Goal: Task Accomplishment & Management: Complete application form

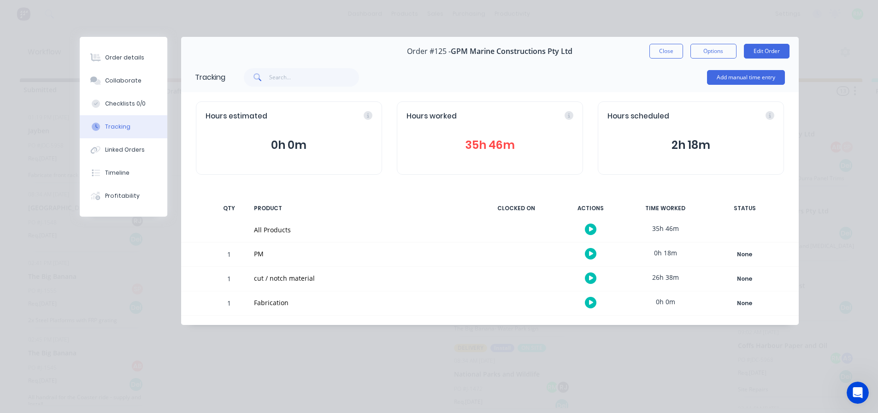
scroll to position [968, 0]
click at [659, 54] on button "Close" at bounding box center [666, 51] width 34 height 15
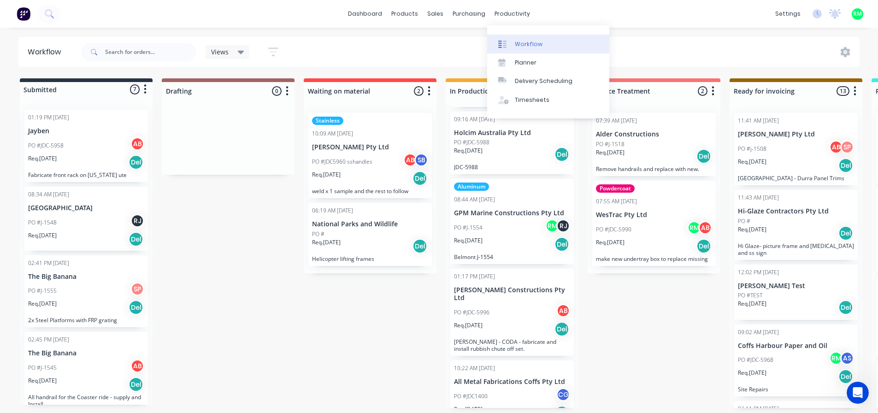
click at [512, 43] on link "Workflow" at bounding box center [548, 44] width 122 height 18
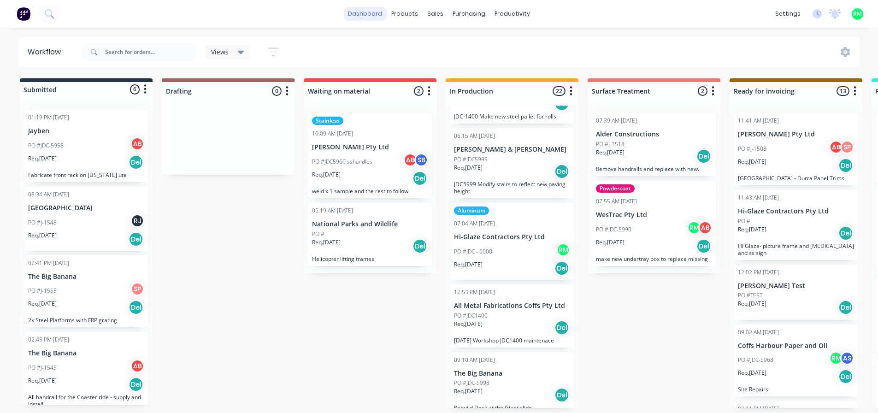
click at [363, 14] on link "dashboard" at bounding box center [364, 14] width 43 height 14
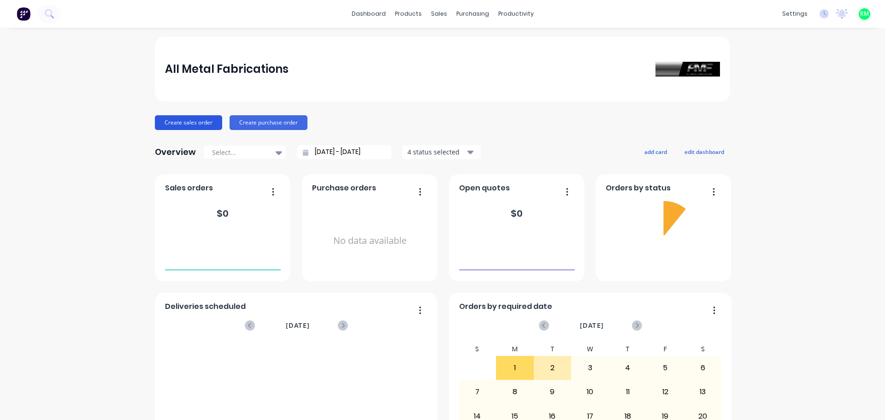
click at [186, 126] on button "Create sales order" at bounding box center [188, 122] width 67 height 15
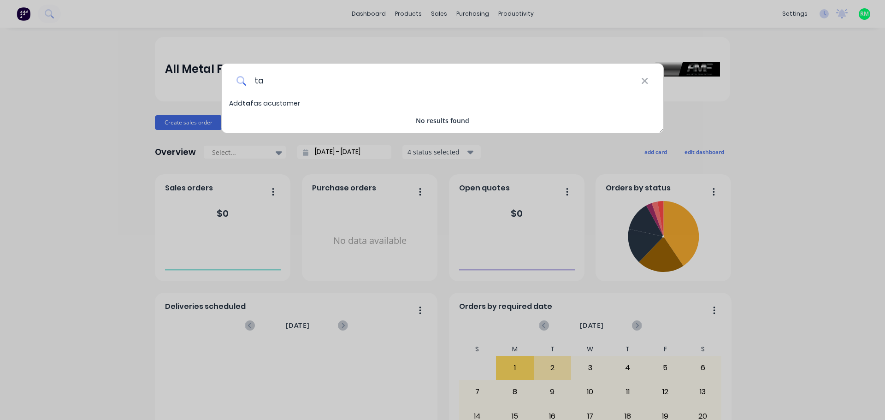
type input "t"
type input "Tafe NSW"
click at [279, 102] on span "Add Tafe NSW as a customer" at bounding box center [304, 103] width 151 height 9
select select "AU"
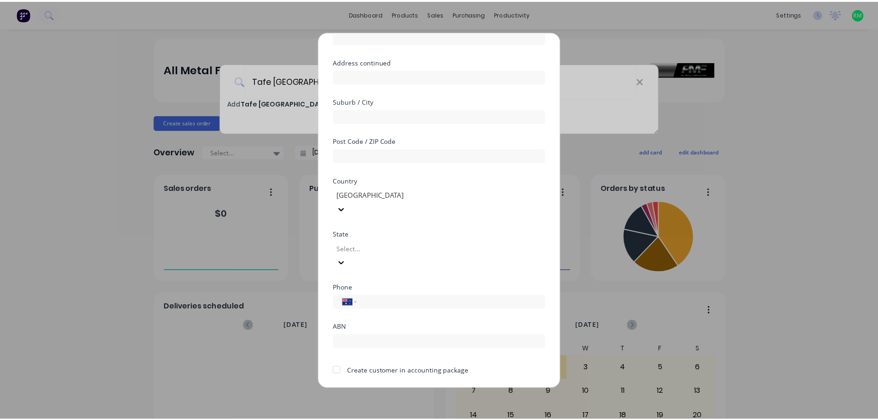
scroll to position [93, 0]
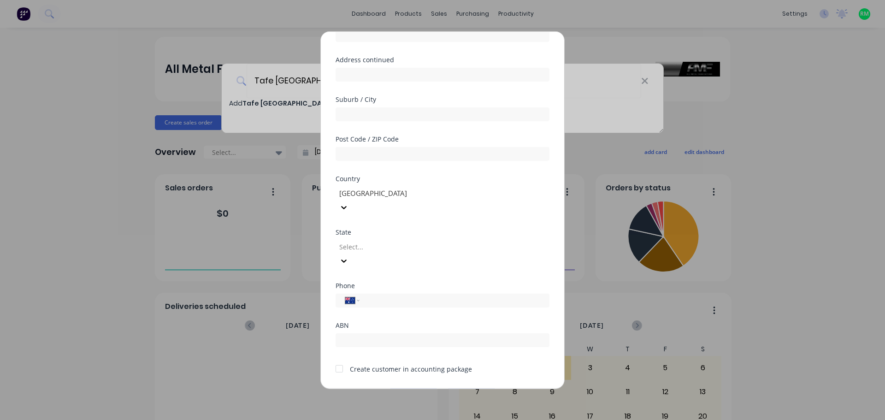
click at [409, 388] on button "Save" at bounding box center [413, 395] width 51 height 15
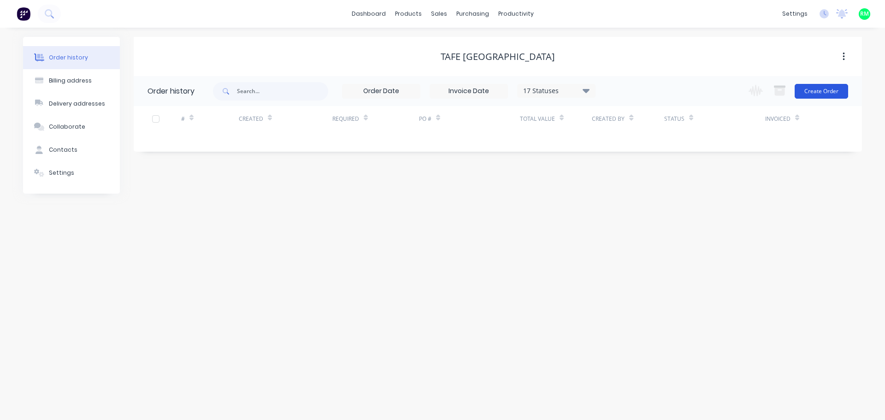
click at [803, 95] on button "Create Order" at bounding box center [821, 91] width 53 height 15
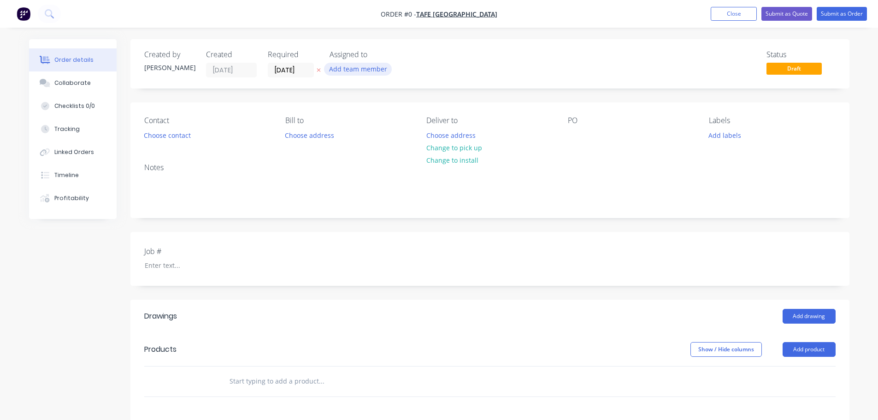
click at [377, 70] on button "Add team member" at bounding box center [358, 69] width 68 height 12
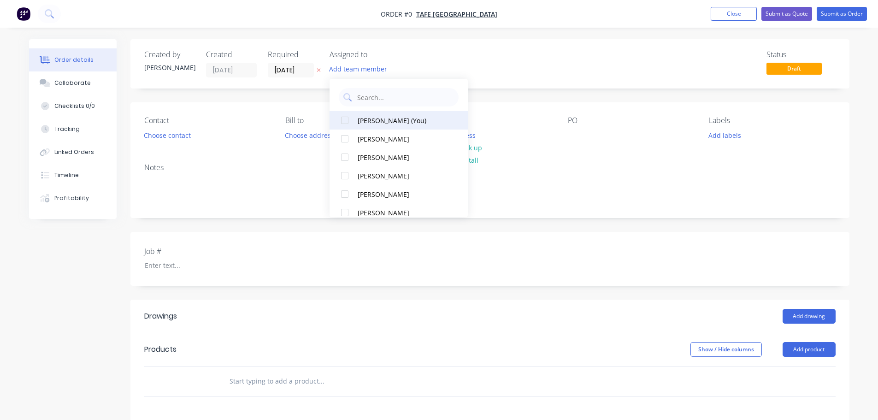
click at [347, 115] on div at bounding box center [345, 120] width 18 height 18
click at [505, 142] on div "Order details Collaborate Checklists 0/0 Tracking Linked Orders Timeline Profit…" at bounding box center [439, 335] width 839 height 593
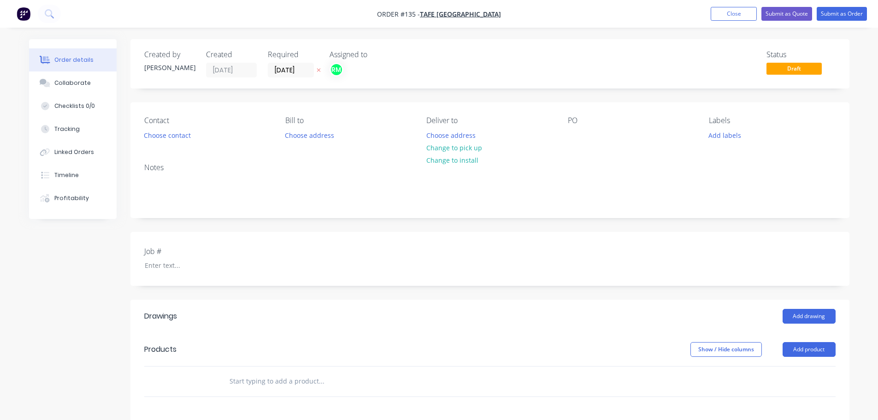
drag, startPoint x: 574, startPoint y: 123, endPoint x: 164, endPoint y: 222, distance: 422.0
click at [574, 124] on div "PO" at bounding box center [631, 120] width 126 height 9
click at [176, 172] on div "Notes" at bounding box center [489, 167] width 691 height 9
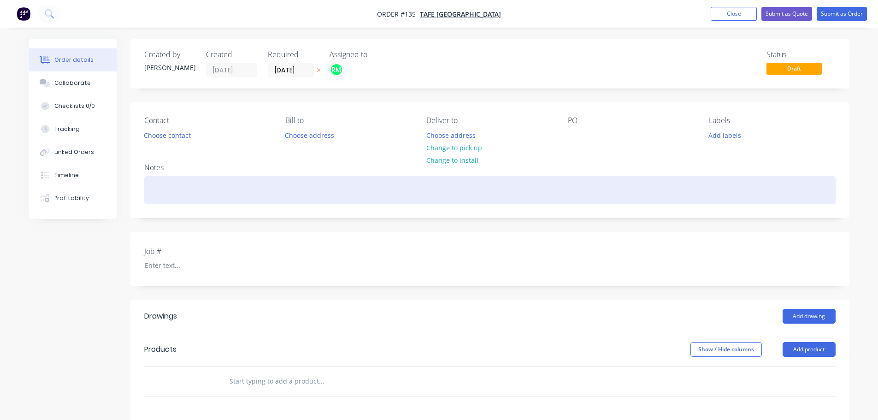
click at [167, 202] on div at bounding box center [489, 190] width 691 height 28
paste div
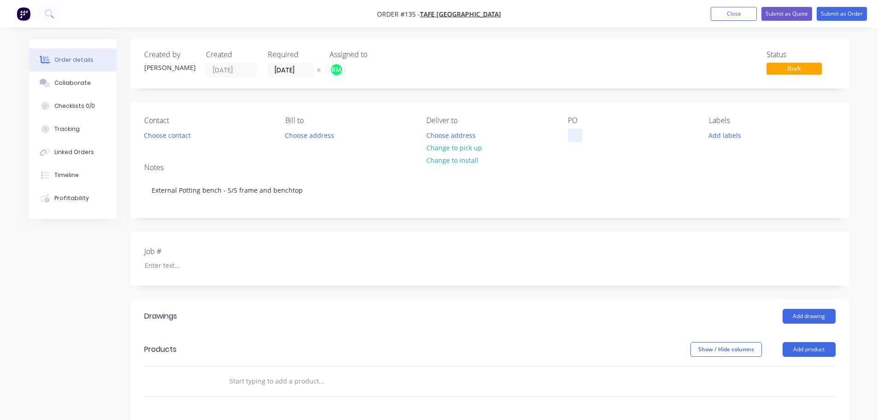
click at [572, 130] on div at bounding box center [575, 135] width 15 height 13
paste div
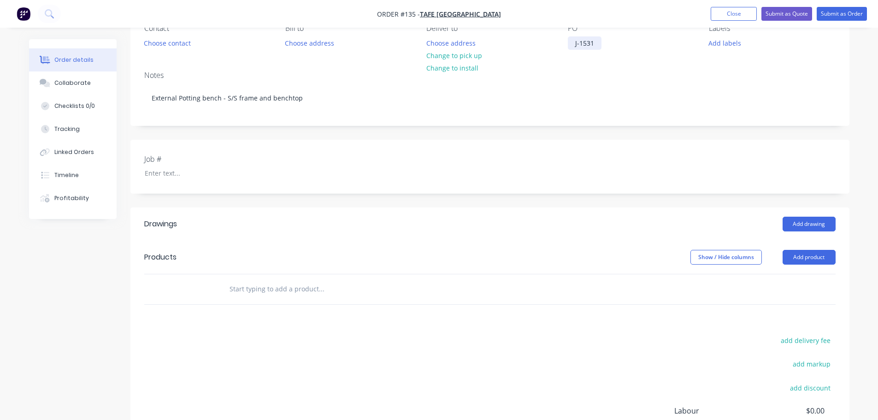
scroll to position [46, 0]
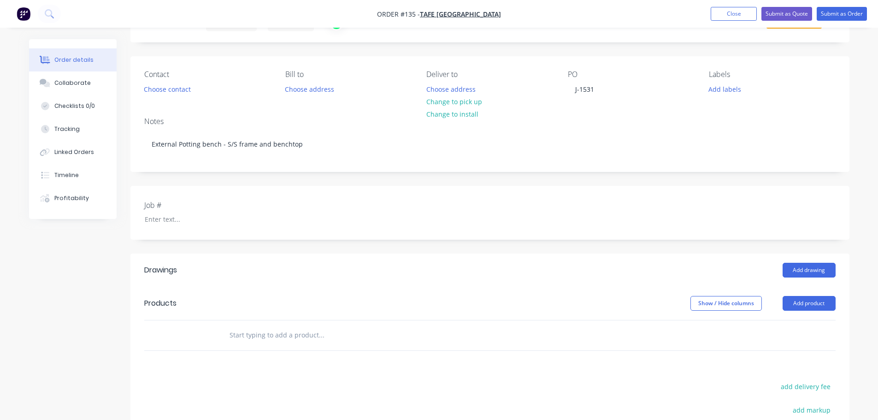
click at [736, 99] on div "Contact Choose contact Bill to Choose address Deliver to Choose address Change …" at bounding box center [489, 82] width 719 height 53
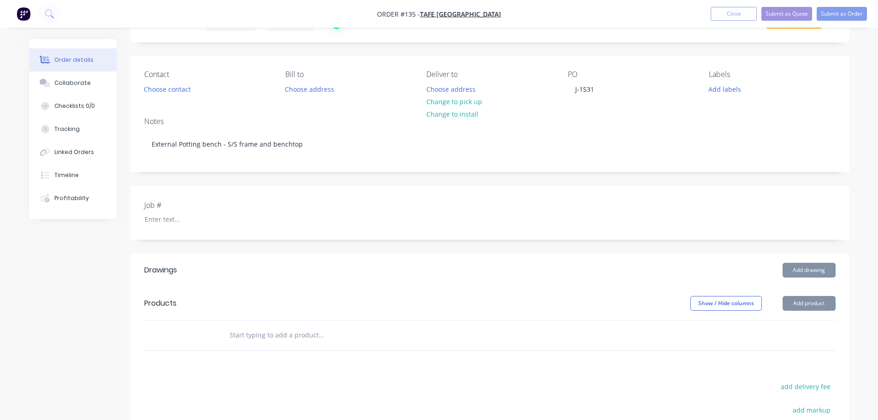
click at [735, 96] on div "Contact Choose contact Bill to Choose address Deliver to Choose address Change …" at bounding box center [489, 82] width 719 height 53
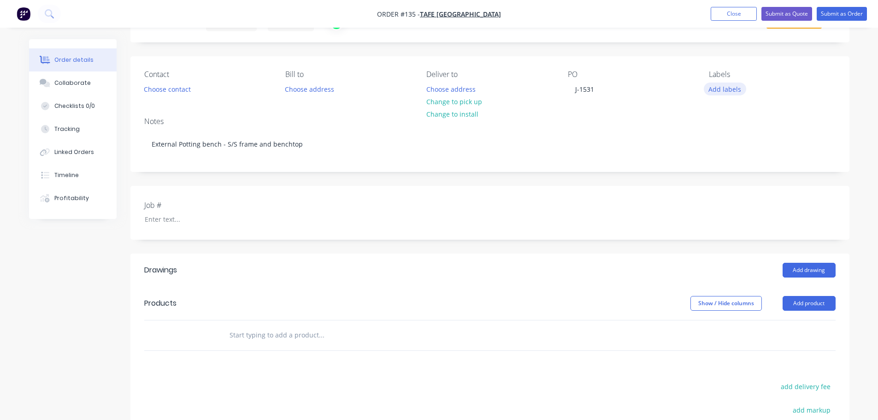
click at [730, 84] on button "Add labels" at bounding box center [725, 89] width 42 height 12
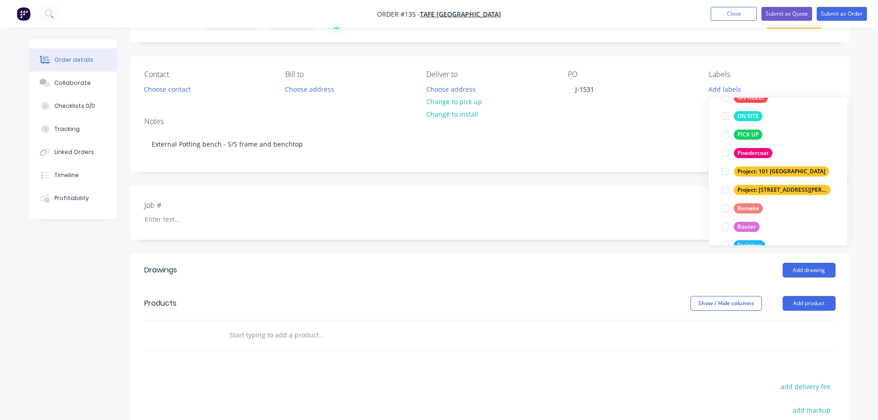
scroll to position [258, 0]
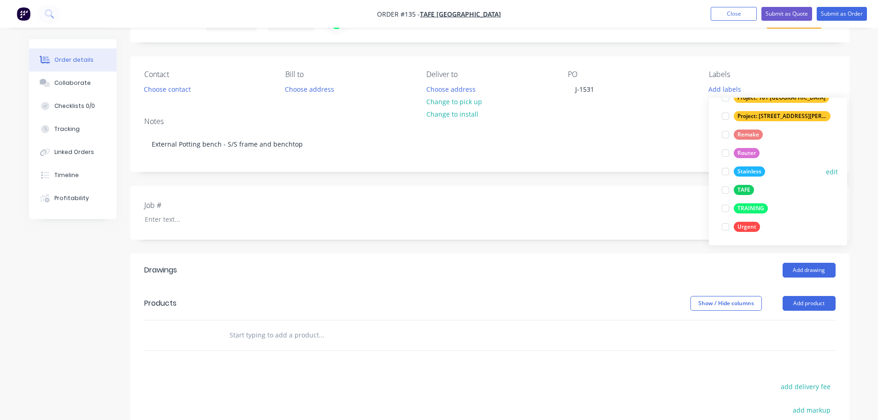
click at [726, 172] on div at bounding box center [725, 171] width 18 height 18
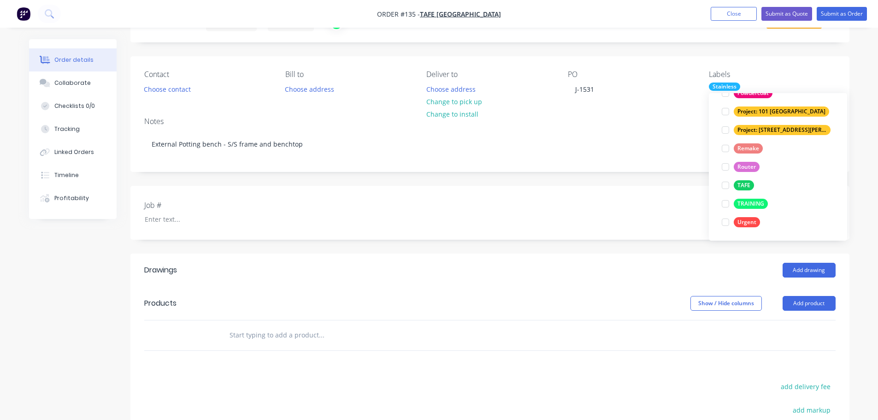
scroll to position [0, 0]
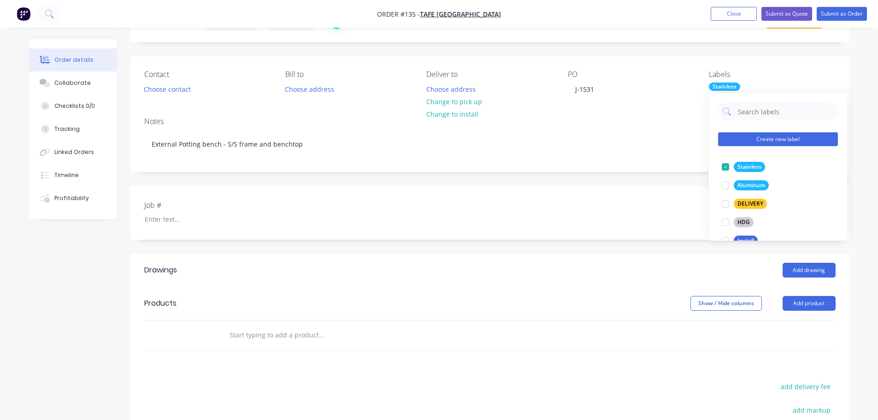
click at [721, 140] on button "Create new label" at bounding box center [778, 139] width 120 height 14
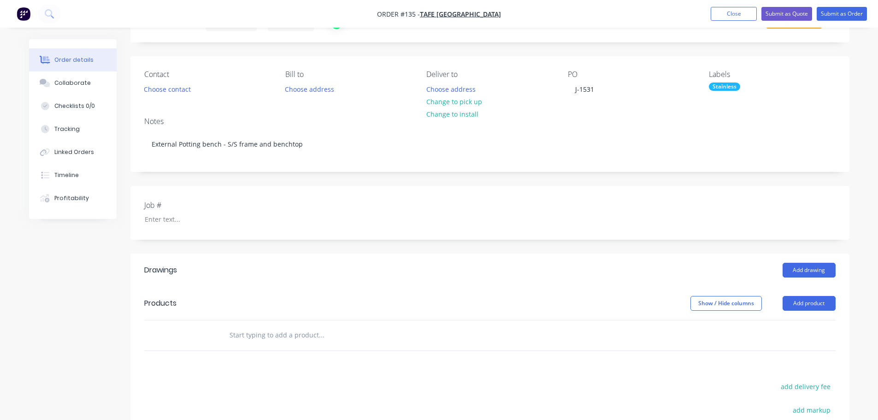
click at [679, 184] on div "Created by Rhys Created 03/09/25 Required 03/09/25 Assigned to RM Status Draft …" at bounding box center [489, 282] width 719 height 579
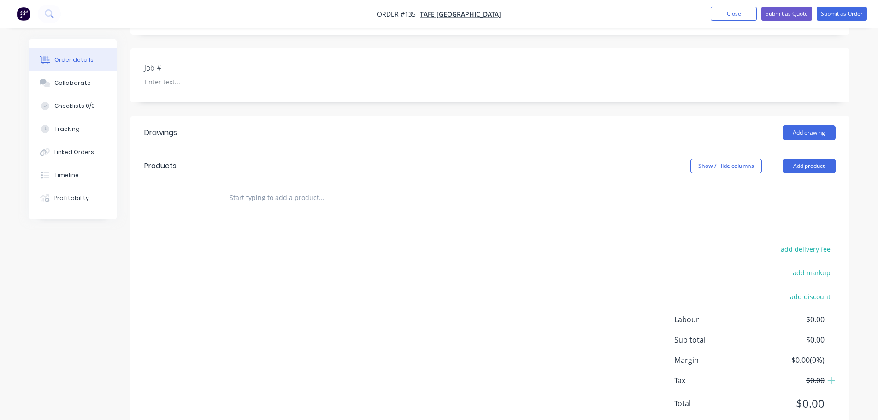
scroll to position [184, 0]
click at [297, 202] on input "text" at bounding box center [321, 197] width 184 height 18
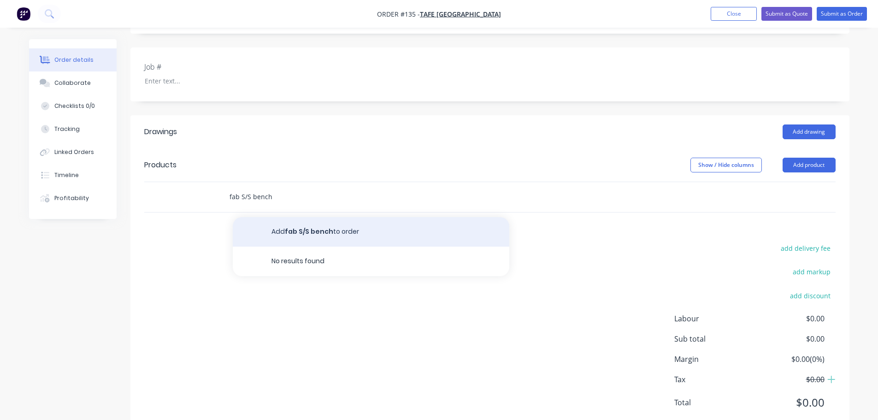
type input "fab S/S bench"
click at [307, 238] on button "Add fab S/S bench to order" at bounding box center [371, 231] width 277 height 29
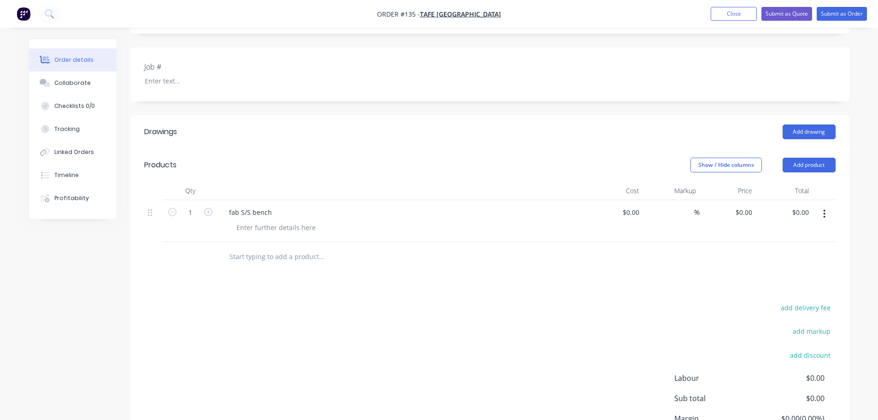
click at [287, 209] on div "fab S/S bench" at bounding box center [402, 212] width 361 height 13
click at [268, 225] on div at bounding box center [276, 227] width 94 height 13
click at [149, 213] on icon at bounding box center [150, 212] width 4 height 8
click at [271, 210] on div "fab S/S bench" at bounding box center [251, 212] width 58 height 13
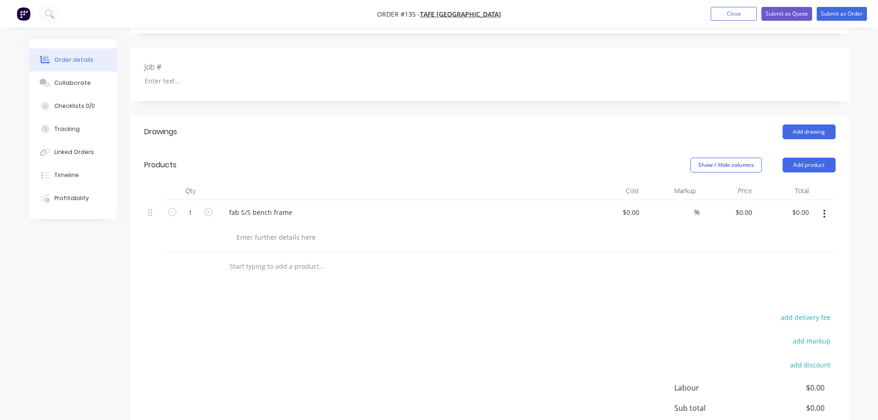
click at [206, 240] on div "1" at bounding box center [190, 226] width 55 height 52
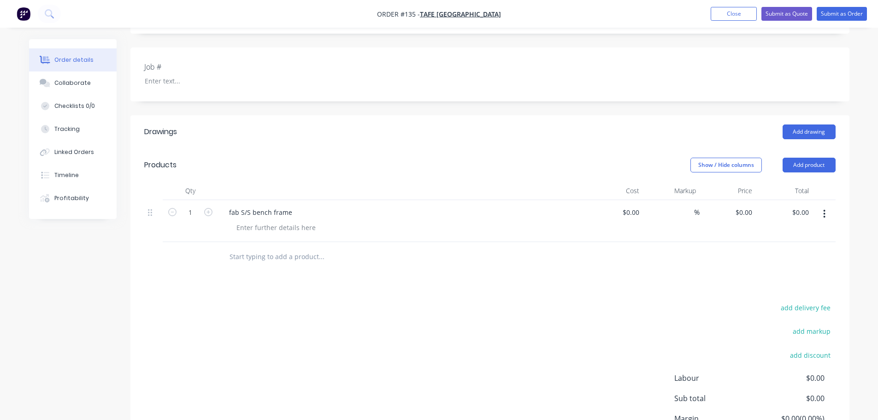
click at [260, 259] on input "text" at bounding box center [321, 257] width 184 height 18
type input "fab S/S bench top"
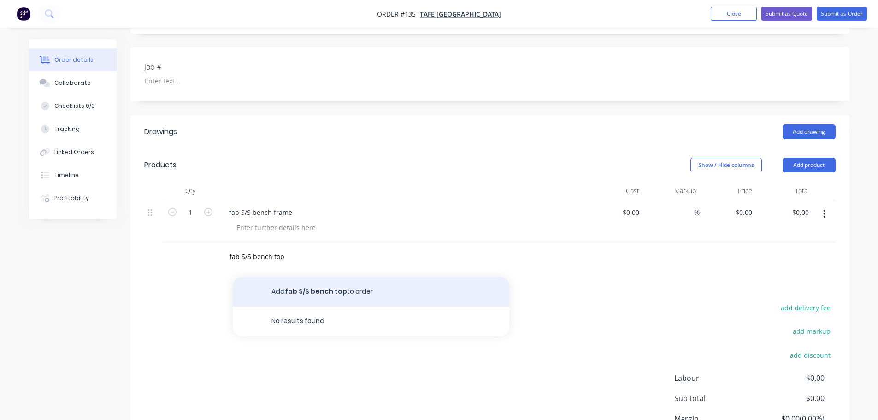
click at [319, 292] on button "Add fab S/S bench top to order" at bounding box center [371, 291] width 277 height 29
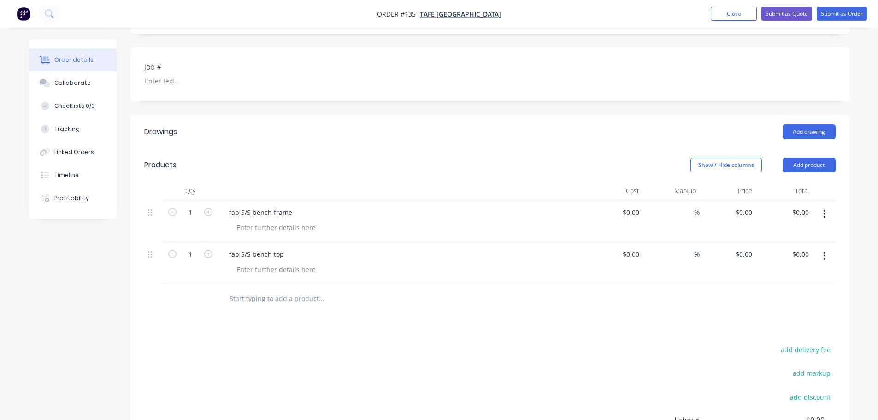
click at [238, 301] on input "text" at bounding box center [321, 298] width 184 height 18
type input "g"
type input "cut / glue timber to bench top"
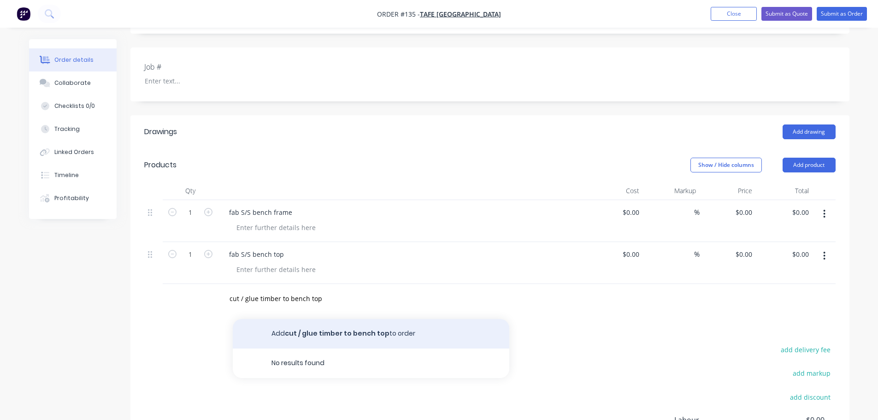
click at [339, 324] on button "Add cut / glue timber to bench top to order" at bounding box center [371, 333] width 277 height 29
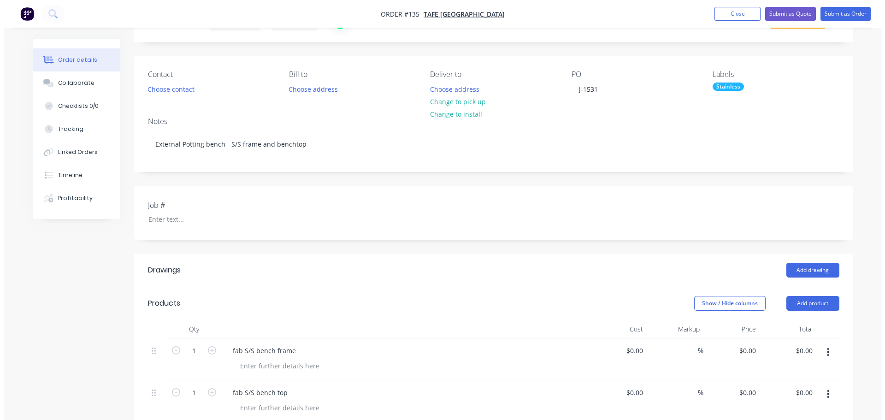
scroll to position [0, 0]
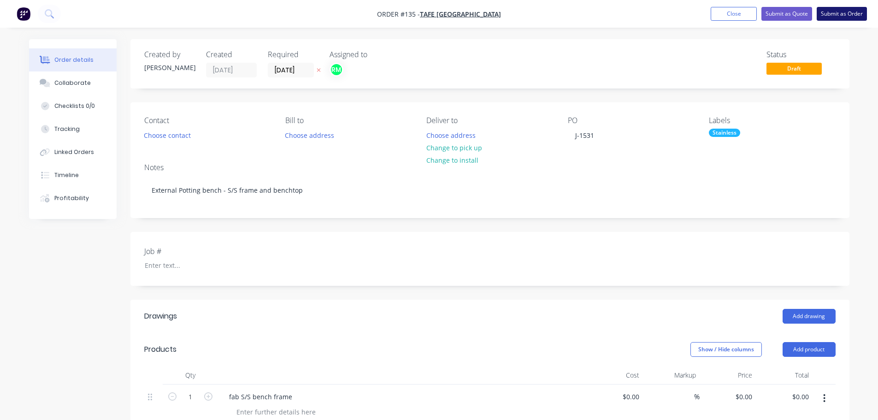
click at [847, 14] on button "Submit as Order" at bounding box center [842, 14] width 50 height 14
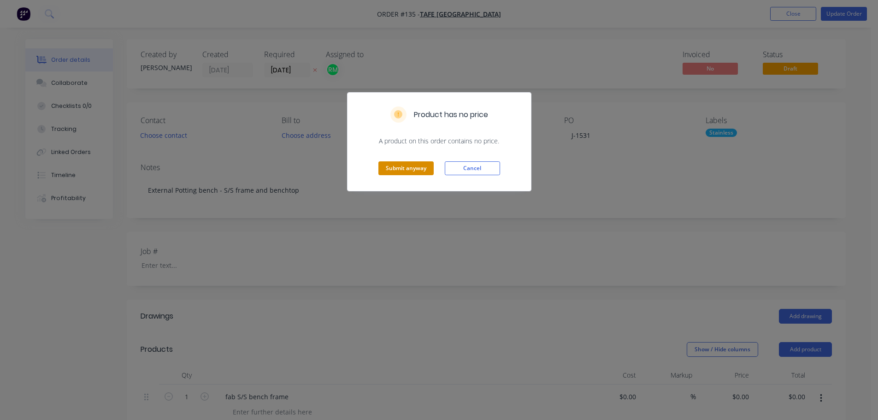
click at [413, 168] on button "Submit anyway" at bounding box center [405, 168] width 55 height 14
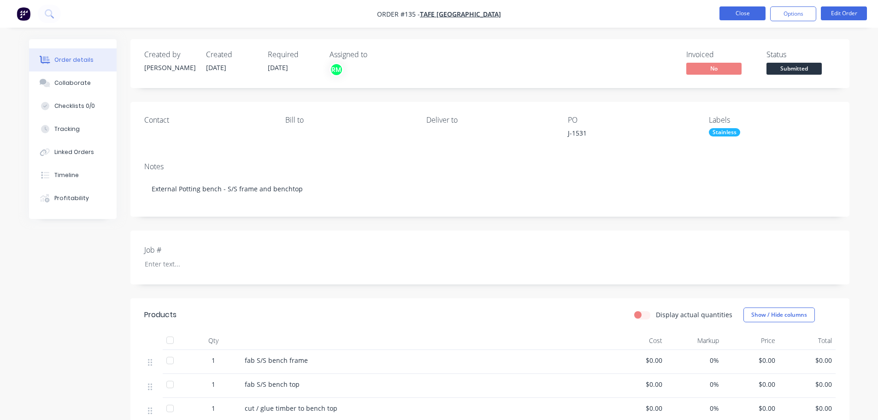
click at [724, 15] on button "Close" at bounding box center [742, 13] width 46 height 14
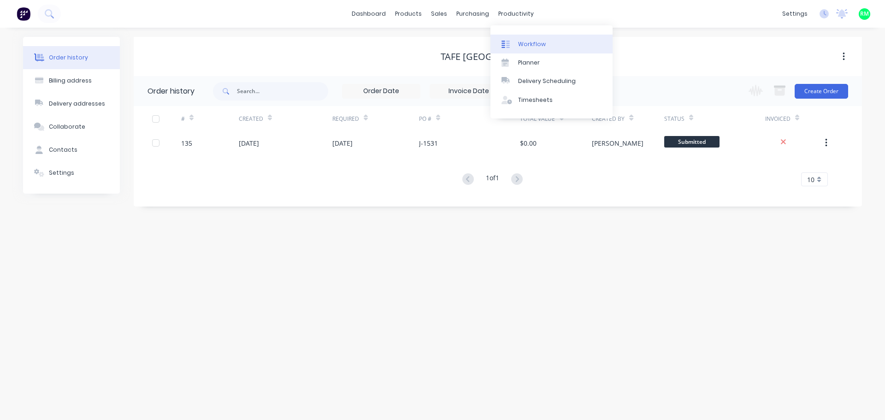
click at [510, 46] on div at bounding box center [508, 44] width 14 height 8
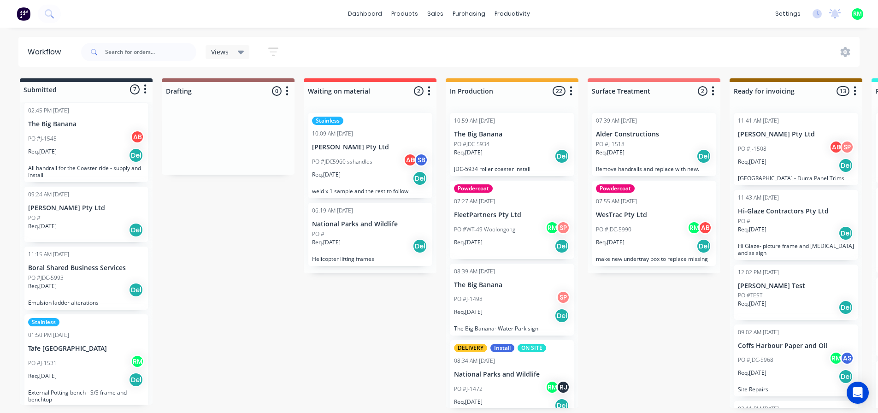
scroll to position [231, 0]
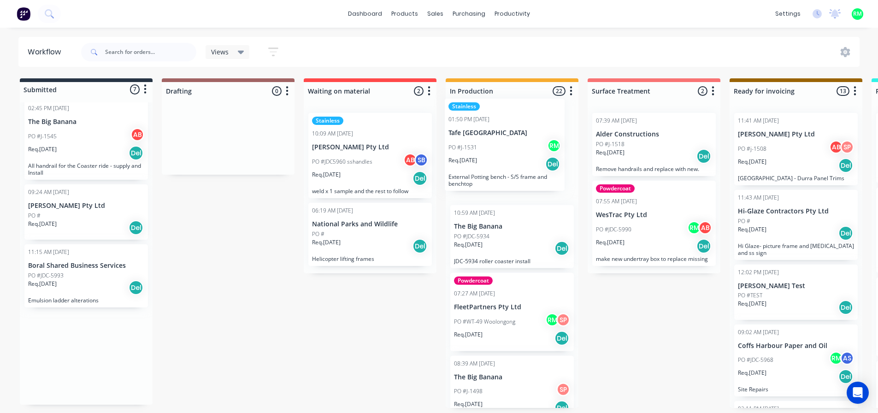
drag, startPoint x: 96, startPoint y: 353, endPoint x: 519, endPoint y: 141, distance: 473.1
click at [519, 141] on div "Submitted 7 Status colour #273444 hex #273444 Save Cancel Summaries Total order…" at bounding box center [828, 243] width 1671 height 330
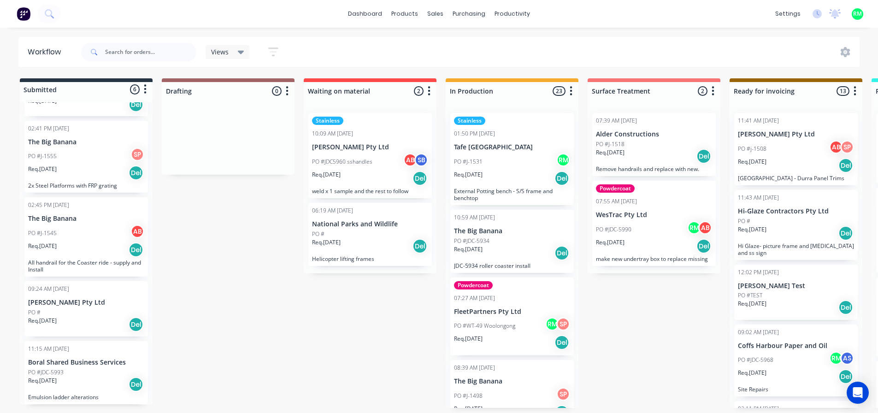
scroll to position [0, 0]
click at [492, 152] on div "Stainless 01:50 PM 03/09/25 Tafe NSW PO #J-1531 RM Req. 03/09/25 Del External P…" at bounding box center [512, 159] width 124 height 92
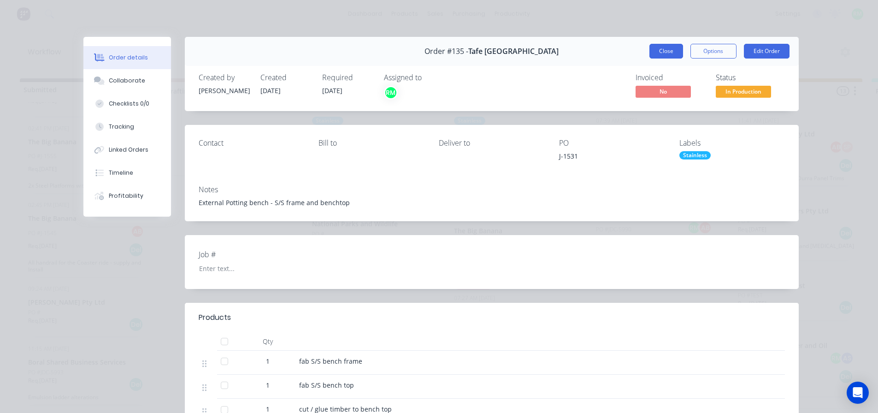
click at [677, 49] on button "Close" at bounding box center [666, 51] width 34 height 15
